Goal: Task Accomplishment & Management: Use online tool/utility

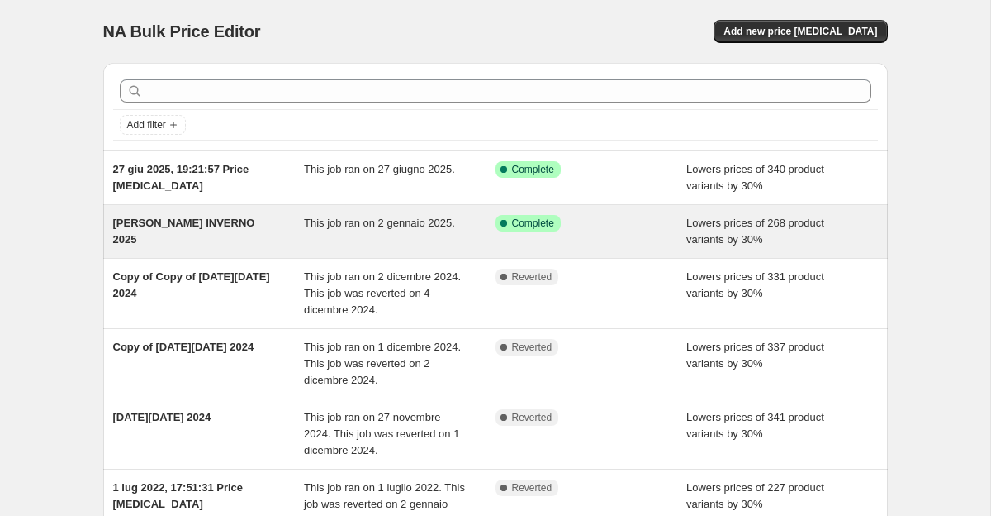
click at [188, 228] on span "[PERSON_NAME] INVERNO 2025" at bounding box center [184, 230] width 142 height 29
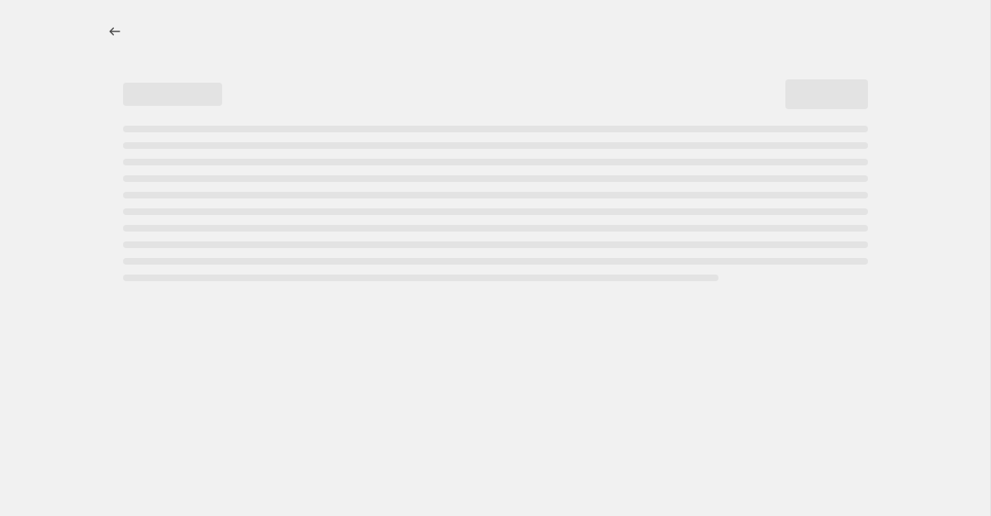
select select "percentage"
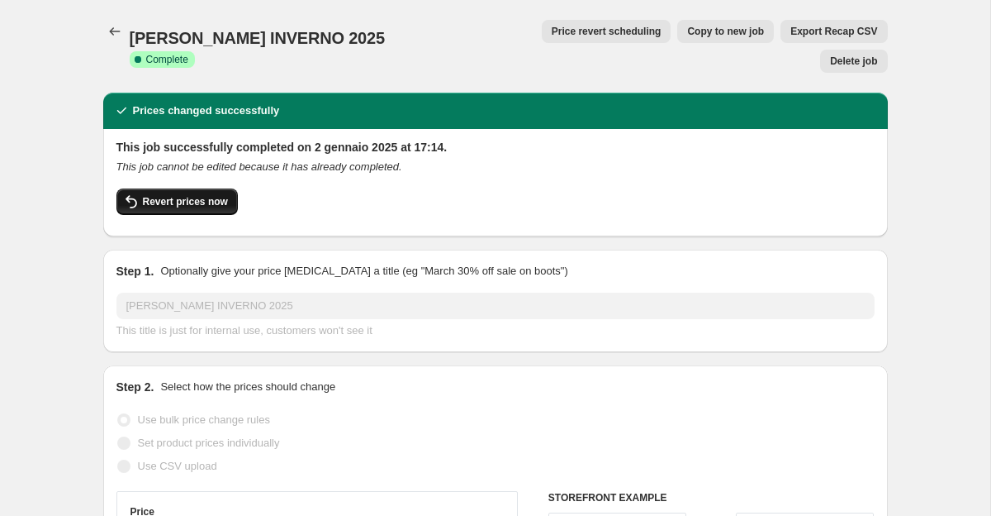
click at [202, 195] on span "Revert prices now" at bounding box center [185, 201] width 85 height 13
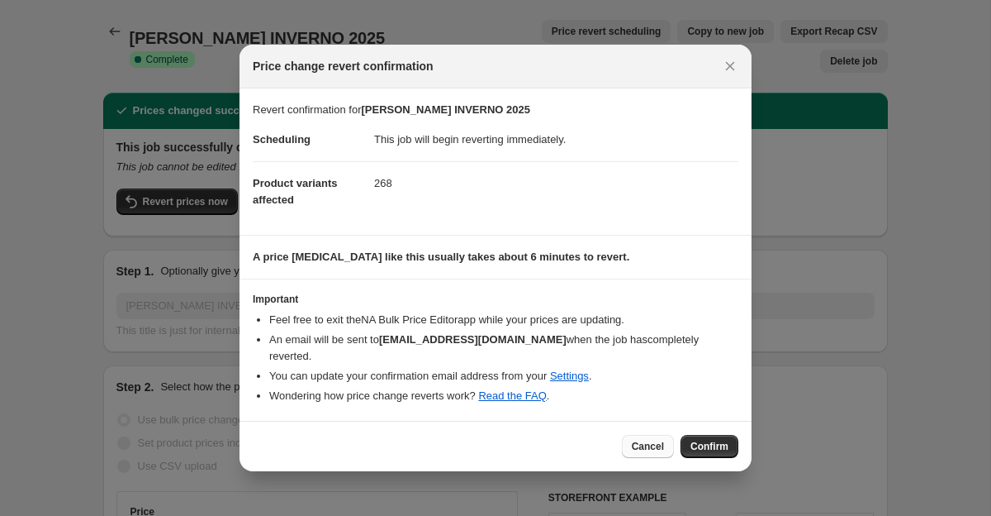
click at [647, 440] on span "Cancel" at bounding box center [648, 446] width 32 height 13
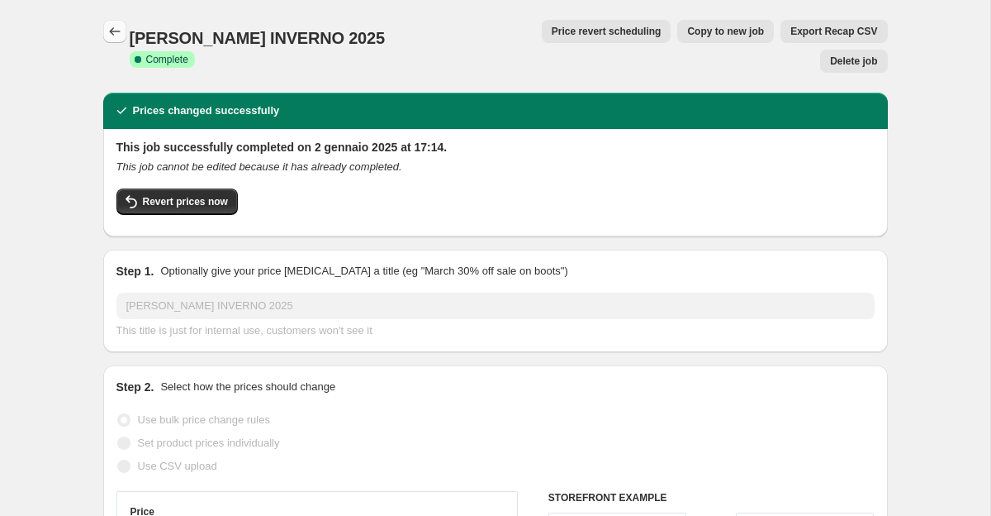
click at [110, 37] on icon "Price change jobs" at bounding box center [115, 31] width 17 height 17
